Goal: Transaction & Acquisition: Subscribe to service/newsletter

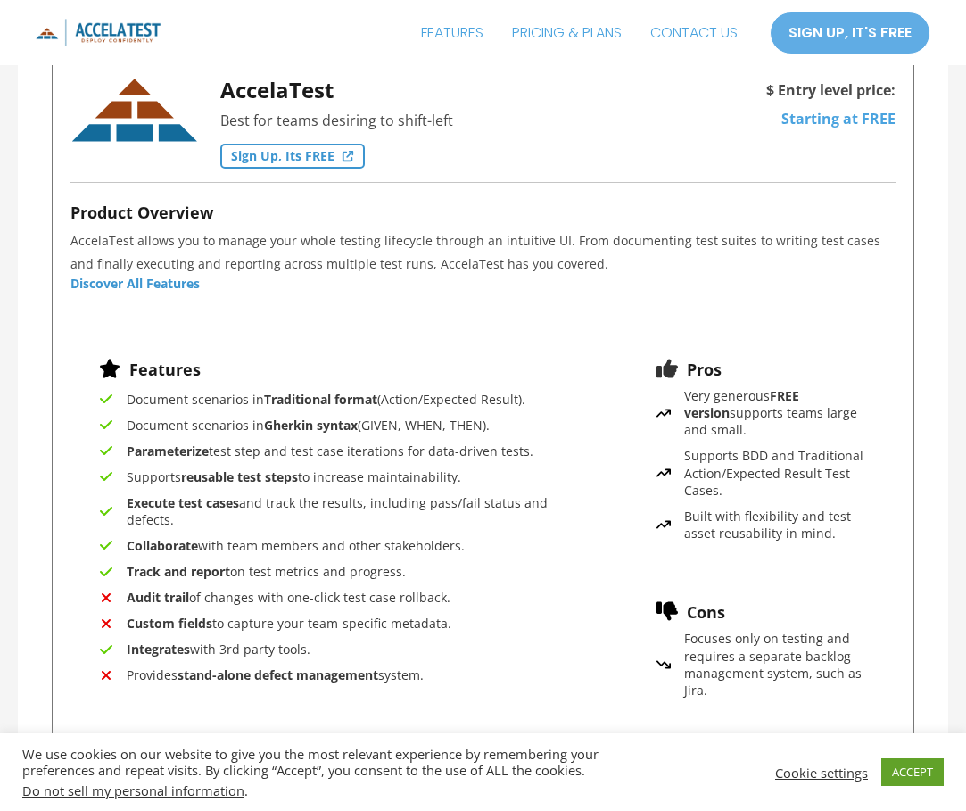
scroll to position [1605, 0]
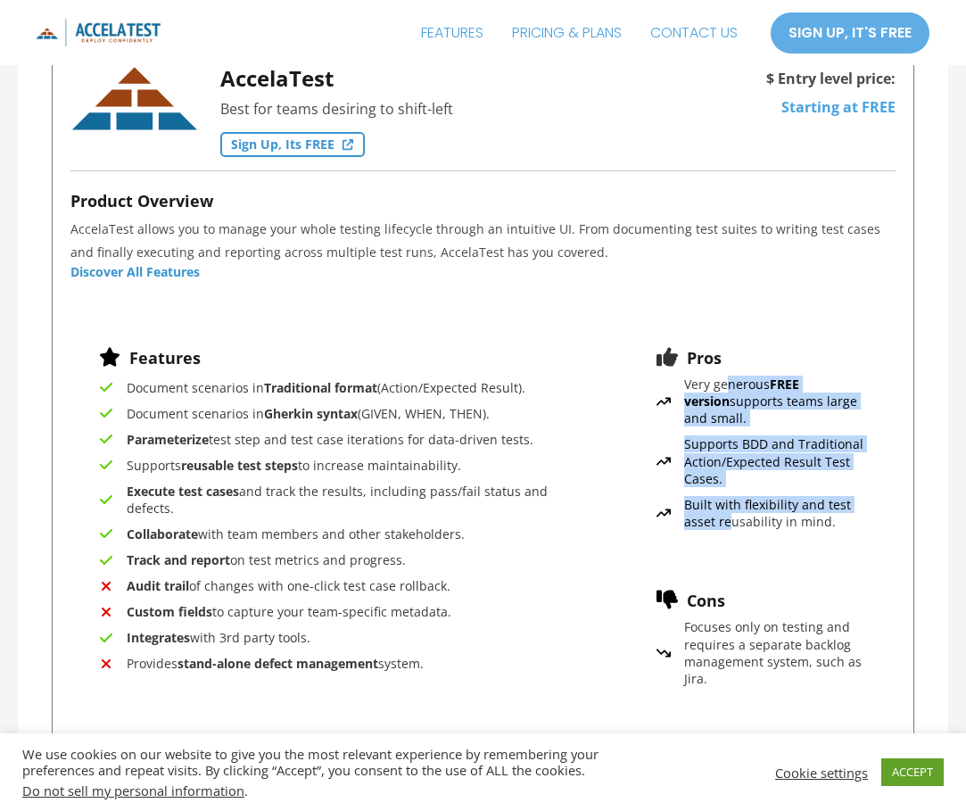
drag, startPoint x: 725, startPoint y: 384, endPoint x: 707, endPoint y: 521, distance: 138.5
click at [714, 523] on div "Very generous FREE version supports teams large and small. Supports BDD and Tra…" at bounding box center [761, 457] width 210 height 163
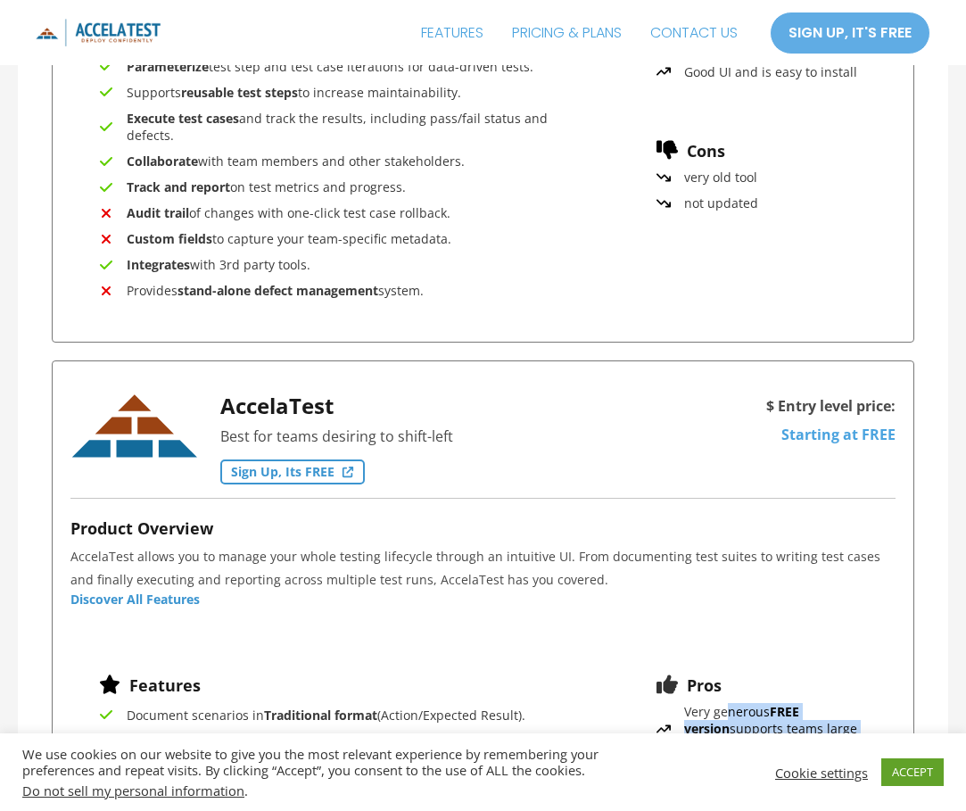
scroll to position [1276, 0]
click at [306, 474] on link "Sign up, its FREE" at bounding box center [292, 472] width 144 height 25
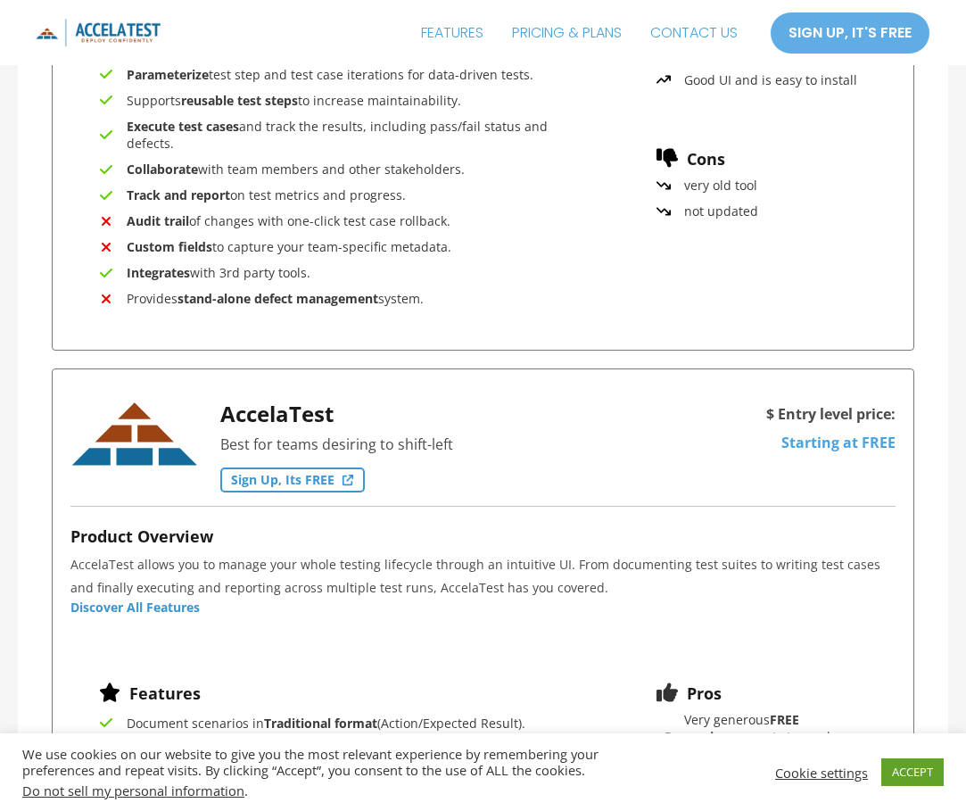
drag, startPoint x: 326, startPoint y: 455, endPoint x: 318, endPoint y: 485, distance: 31.4
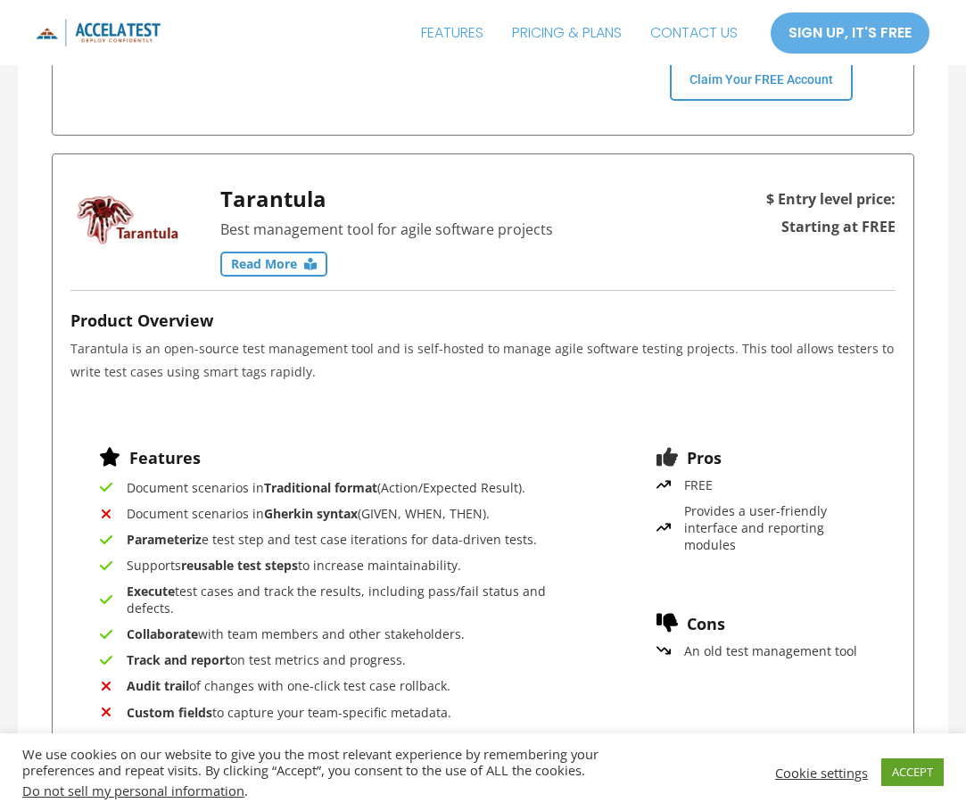
scroll to position [2315, 0]
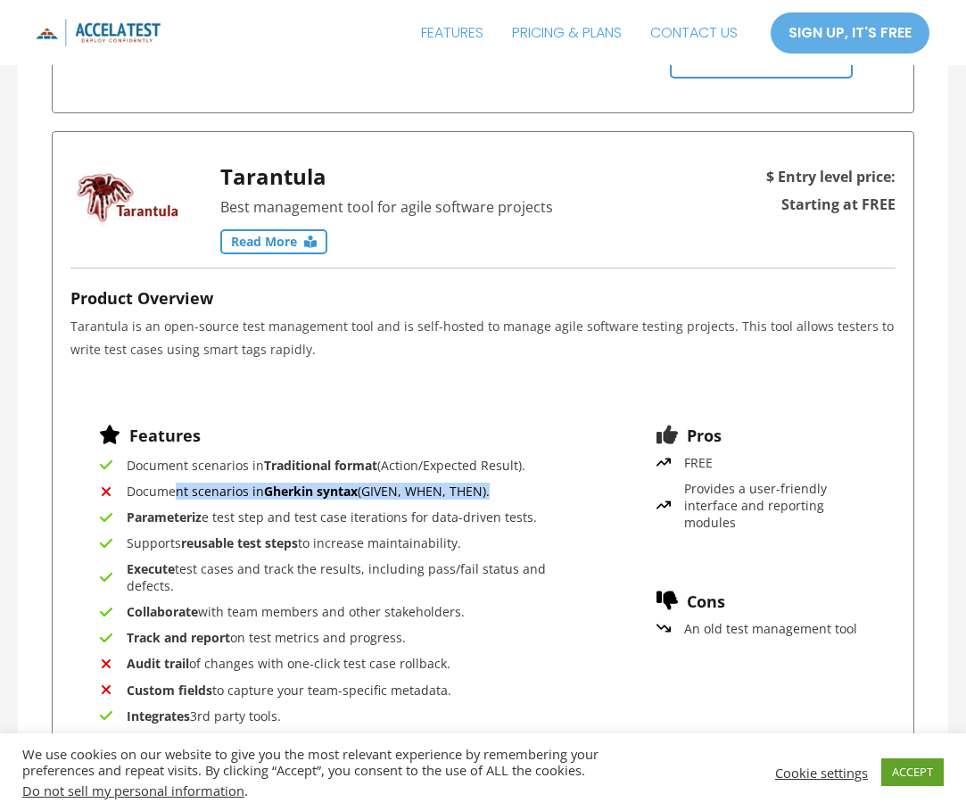
drag, startPoint x: 175, startPoint y: 496, endPoint x: 524, endPoint y: 499, distance: 349.7
click at [524, 499] on div "Document scenarios in Traditional format (Action/Expected Result). Document sce…" at bounding box center [338, 608] width 478 height 302
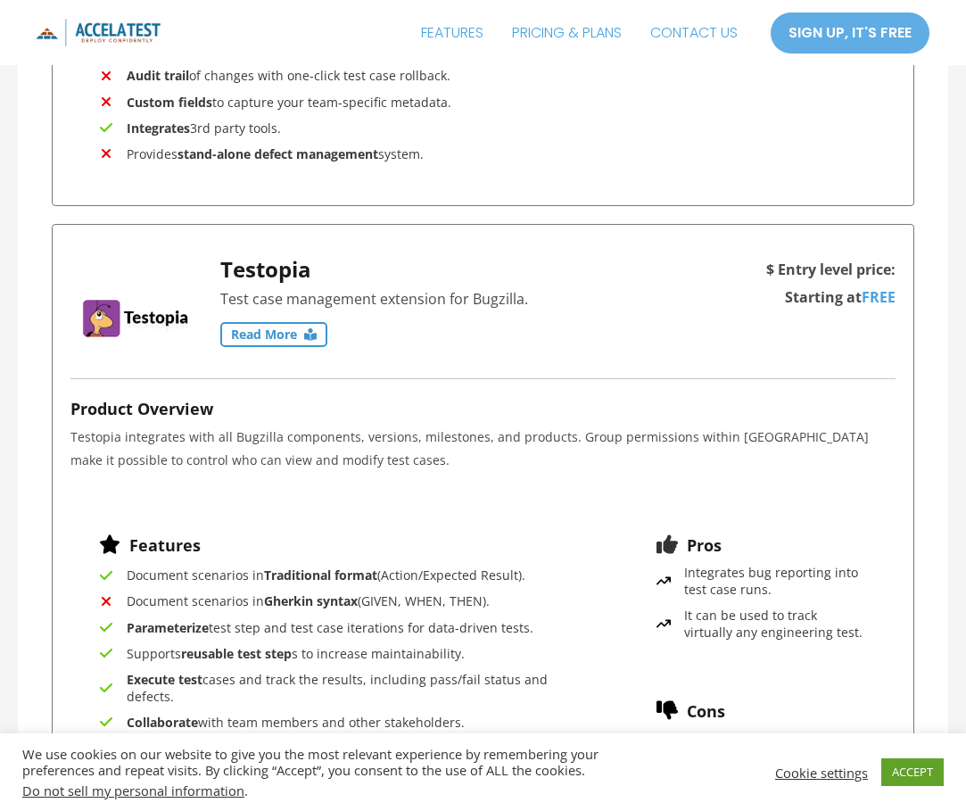
scroll to position [2921, 0]
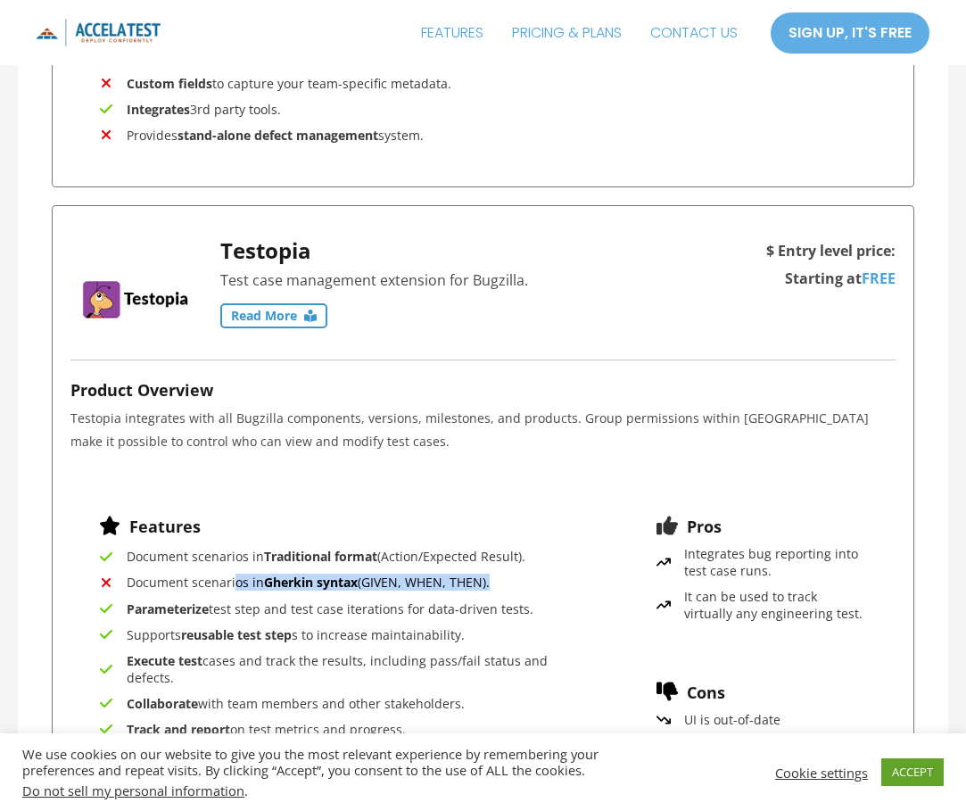
drag, startPoint x: 233, startPoint y: 577, endPoint x: 518, endPoint y: 583, distance: 285.5
click at [518, 583] on div "Document scenarios in Traditional format (Action/Expected Result). Document sce…" at bounding box center [338, 699] width 478 height 302
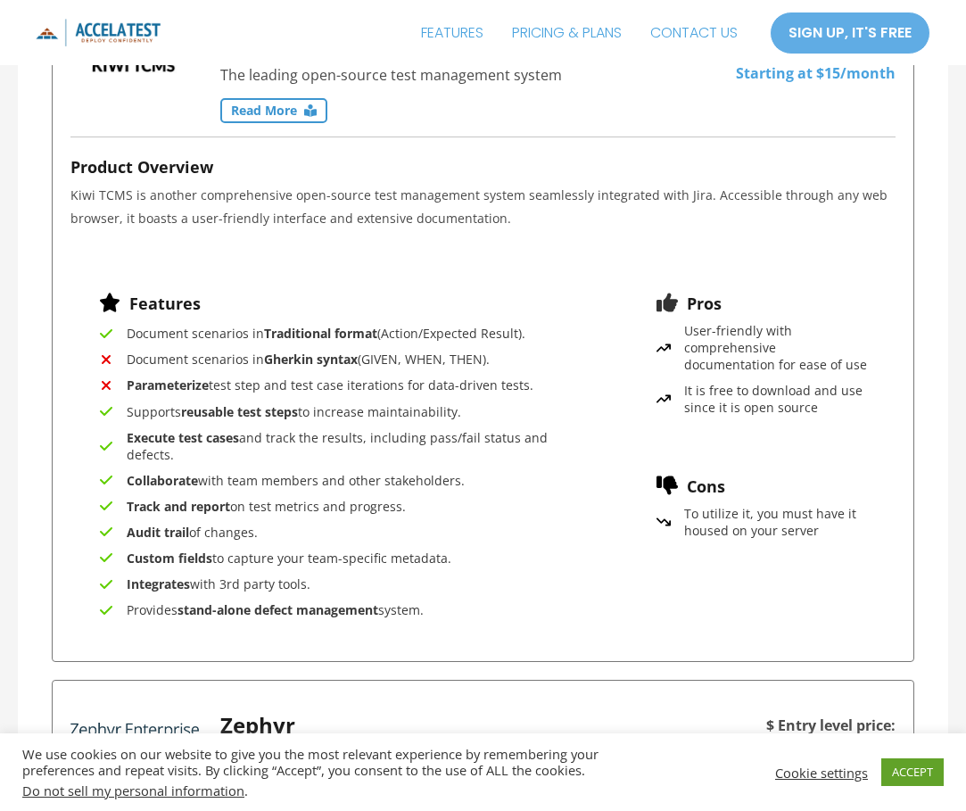
scroll to position [3833, 0]
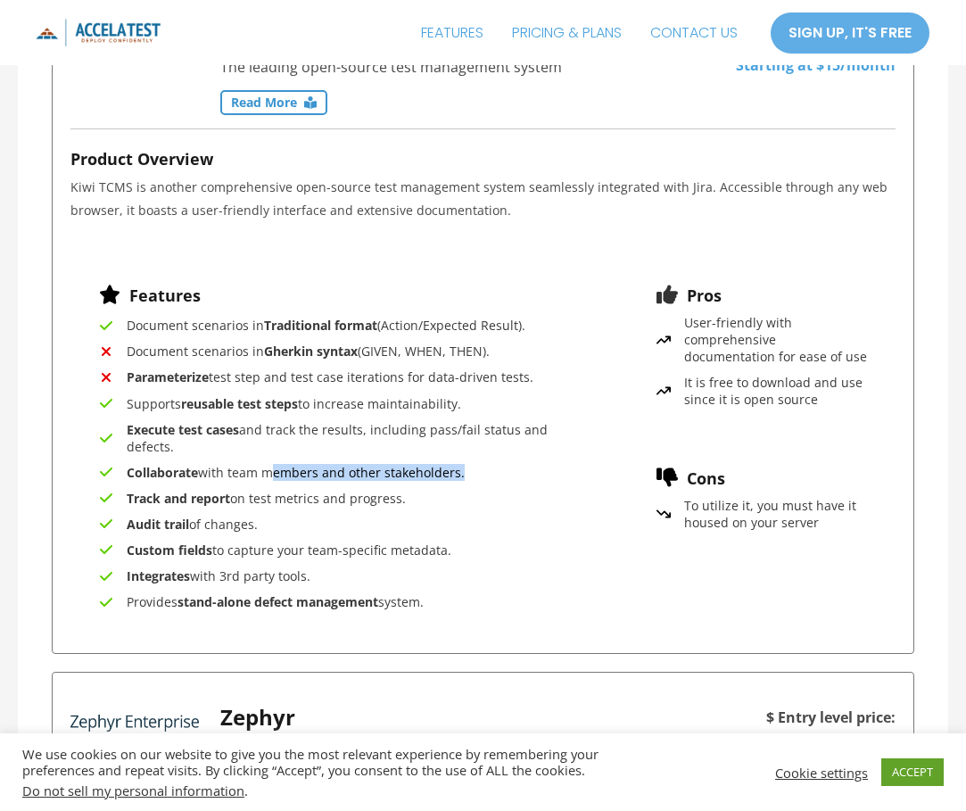
drag, startPoint x: 332, startPoint y: 476, endPoint x: 475, endPoint y: 487, distance: 143.1
click at [475, 486] on div "Document scenarios in Traditional format (Action/Expected Result). Document sce…" at bounding box center [338, 468] width 478 height 302
click at [419, 521] on div "Document scenarios in Traditional format (Action/Expected Result). Document sce…" at bounding box center [338, 468] width 478 height 302
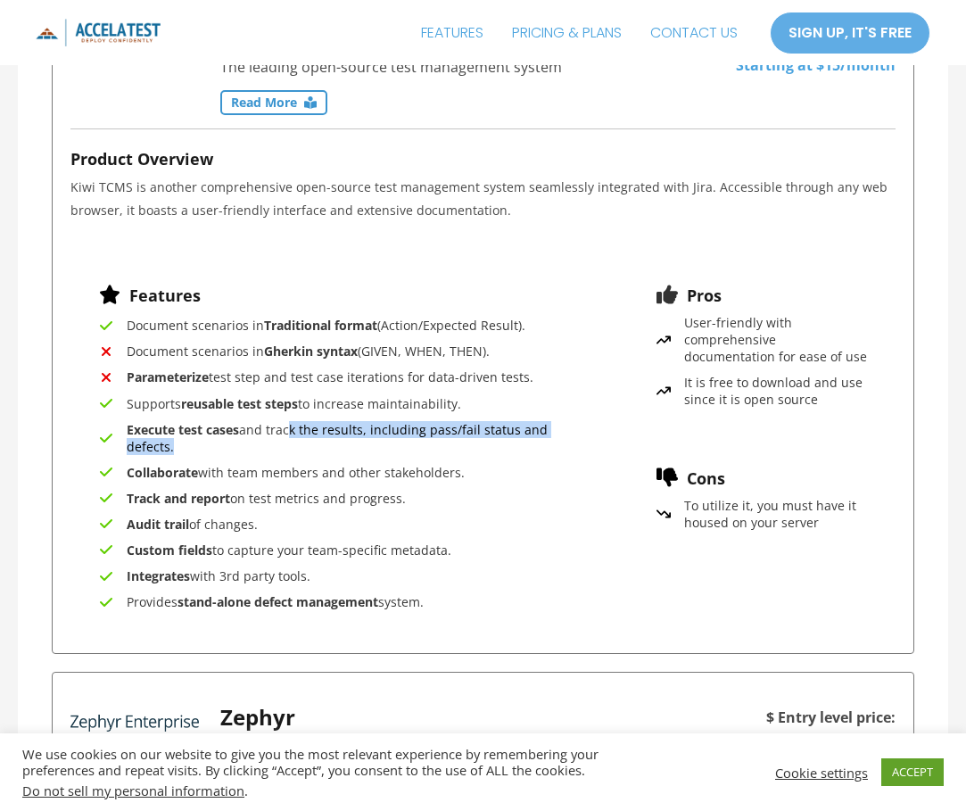
drag, startPoint x: 334, startPoint y: 427, endPoint x: 463, endPoint y: 453, distance: 131.9
click at [463, 453] on span "Execute test cases and track the results, including pass/fail status and defect…" at bounding box center [352, 438] width 450 height 34
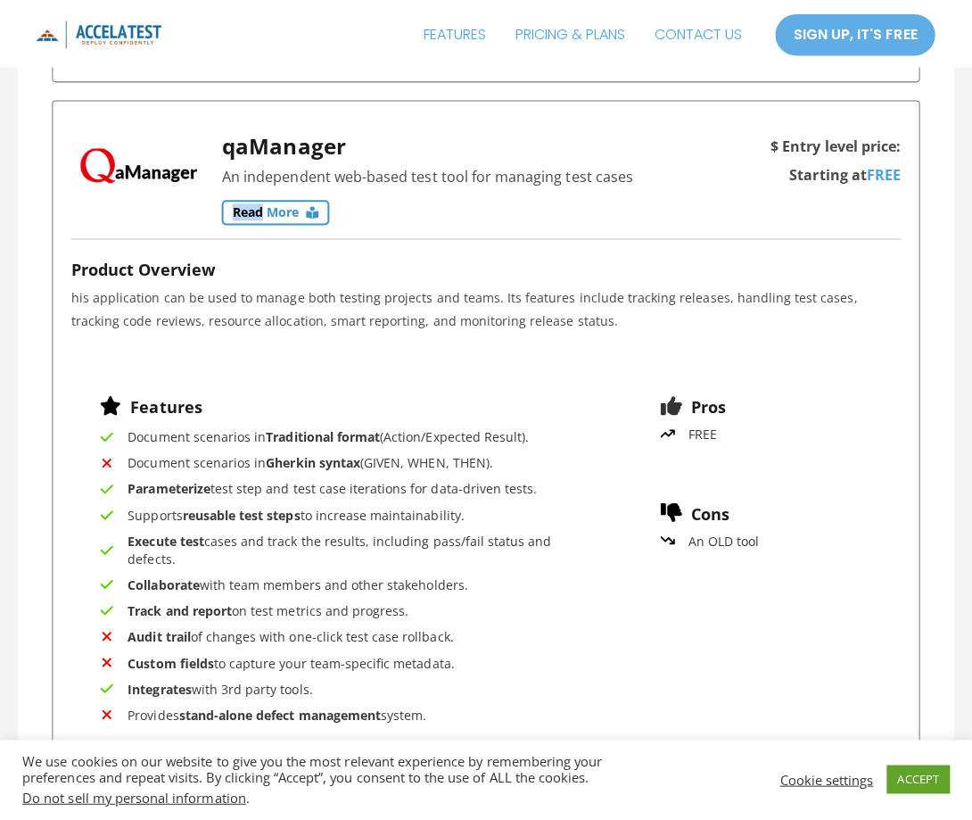
scroll to position [5772, 0]
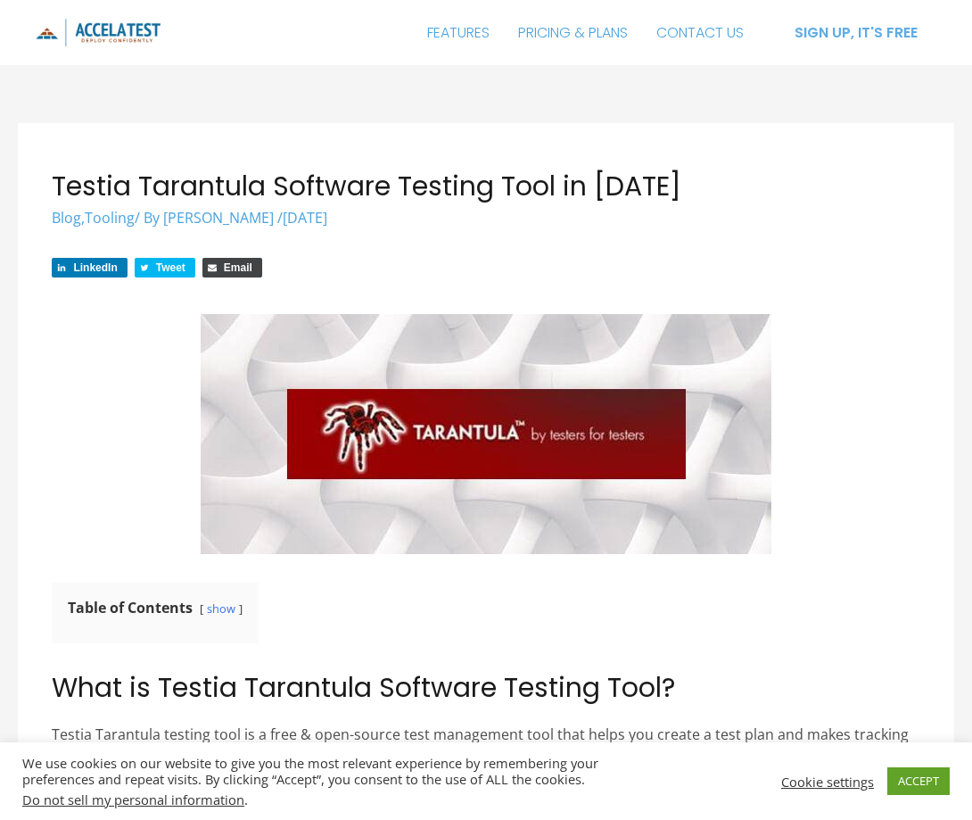
click at [857, 42] on div "SIGN UP, IT'S FREE" at bounding box center [856, 33] width 161 height 43
